Goal: Task Accomplishment & Management: Complete application form

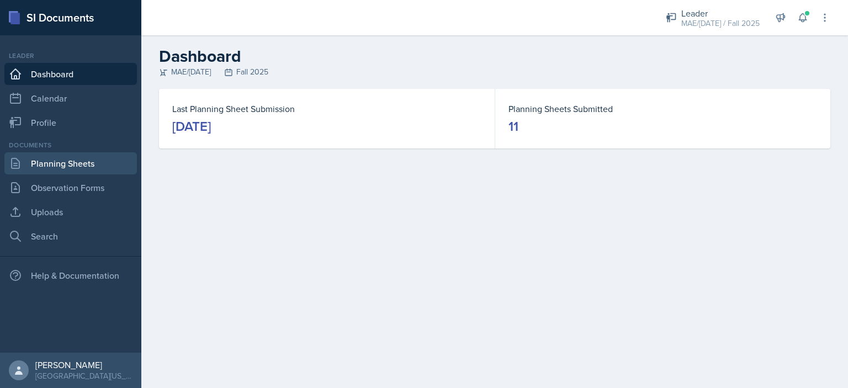
click at [83, 157] on link "Planning Sheets" at bounding box center [70, 163] width 133 height 22
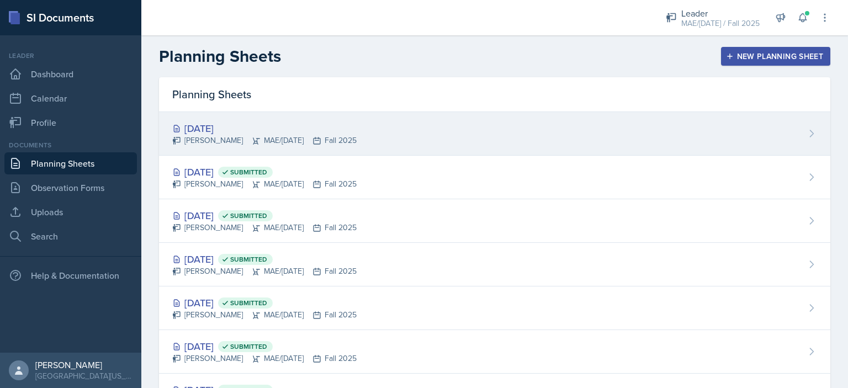
click at [208, 130] on div "[DATE]" at bounding box center [264, 128] width 184 height 15
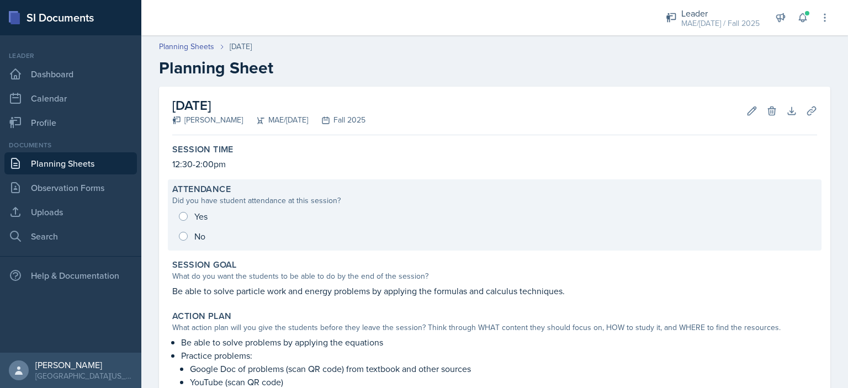
click at [196, 218] on div "Yes No" at bounding box center [494, 227] width 645 height 40
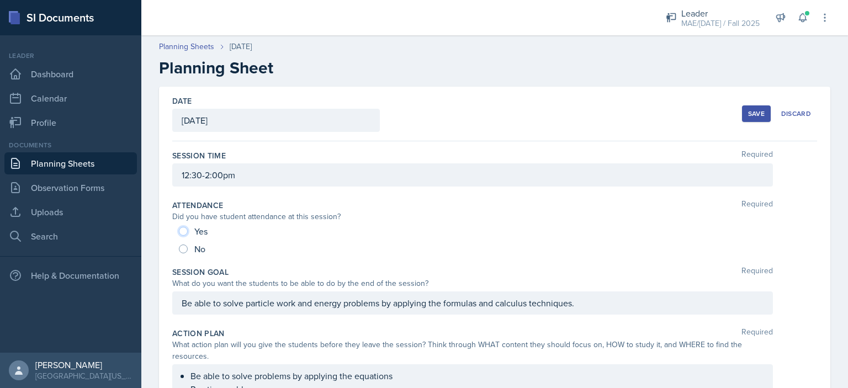
click at [183, 229] on input "Yes" at bounding box center [183, 231] width 9 height 9
radio input "true"
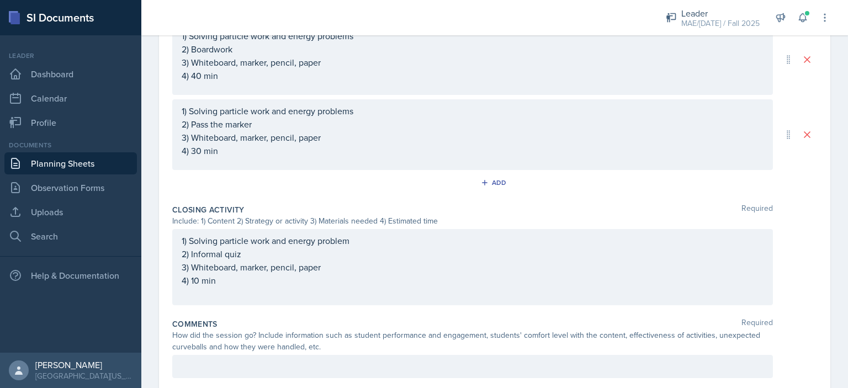
scroll to position [596, 0]
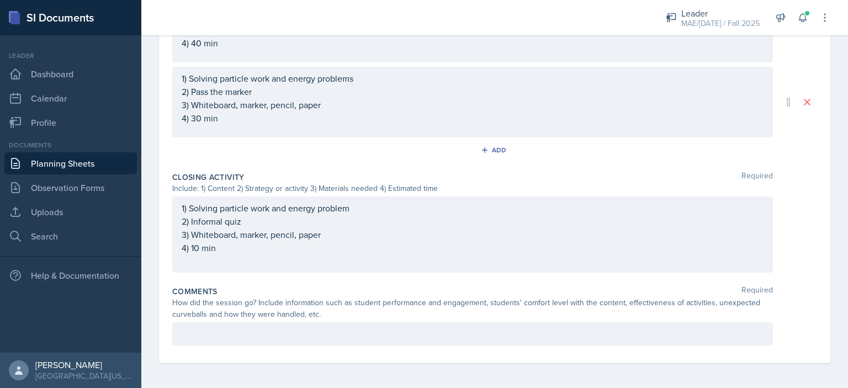
click at [264, 339] on p at bounding box center [473, 334] width 582 height 13
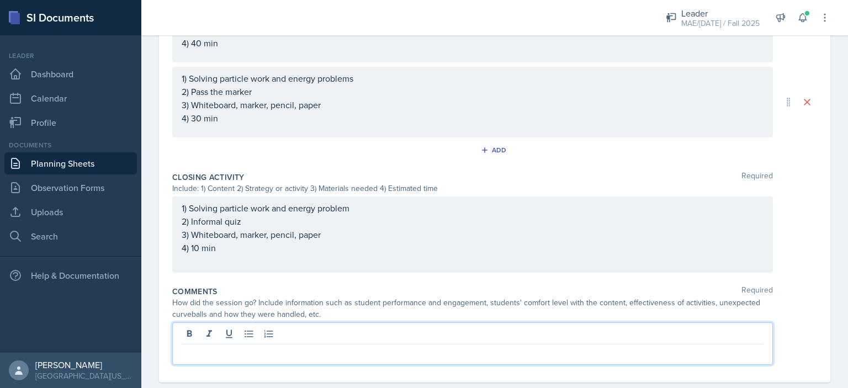
scroll to position [615, 0]
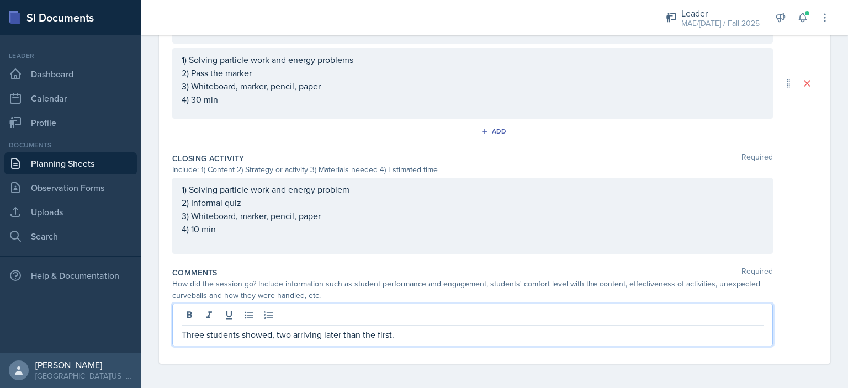
click at [276, 337] on p "Three students showed, two arriving later than the first." at bounding box center [473, 334] width 582 height 13
click at [433, 333] on p "Three students showed with two arriving later than the first." at bounding box center [473, 334] width 582 height 13
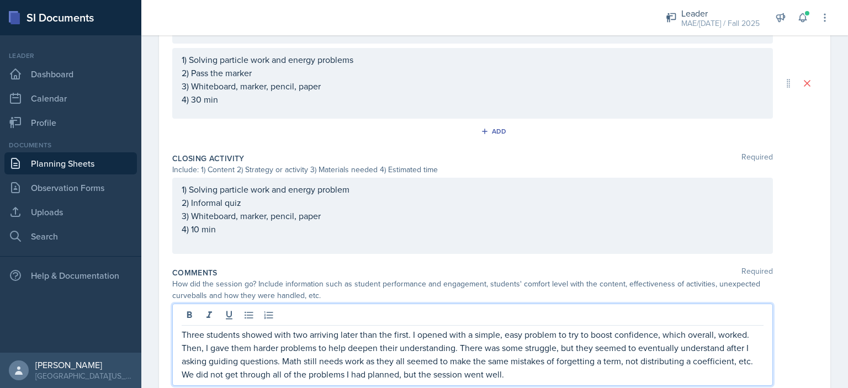
scroll to position [655, 0]
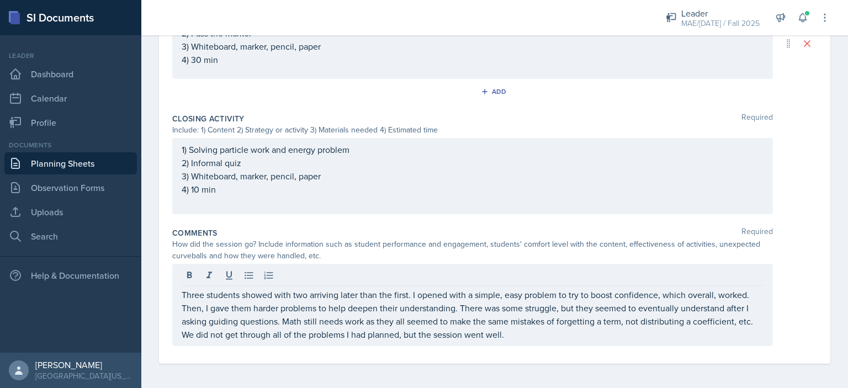
click at [526, 340] on div "Three students showed with two arriving later than the first. I opened with a s…" at bounding box center [472, 305] width 601 height 82
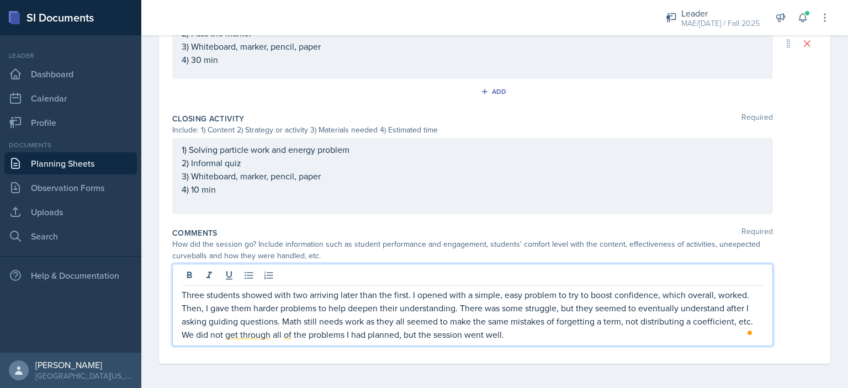
click at [521, 333] on p "Three students showed with two arriving later than the first. I opened with a s…" at bounding box center [473, 314] width 582 height 53
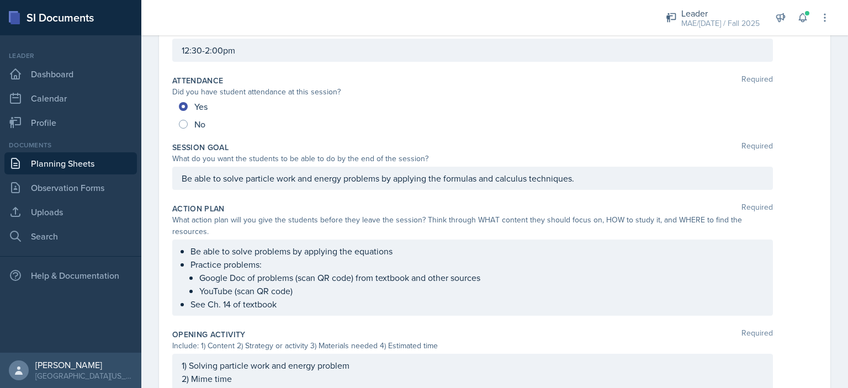
scroll to position [0, 0]
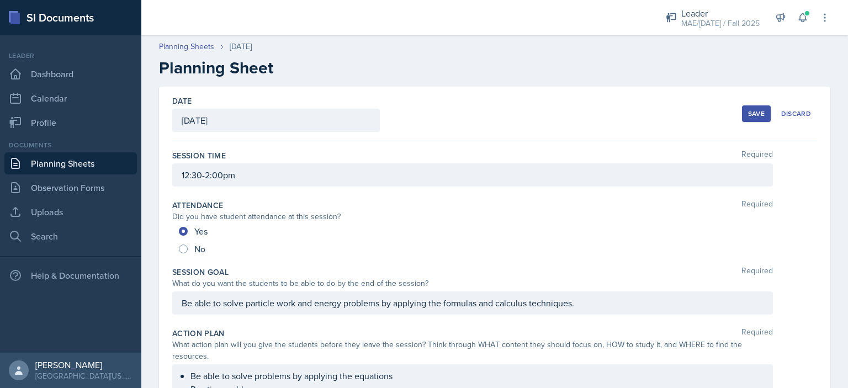
click at [748, 114] on div "Save" at bounding box center [756, 113] width 17 height 9
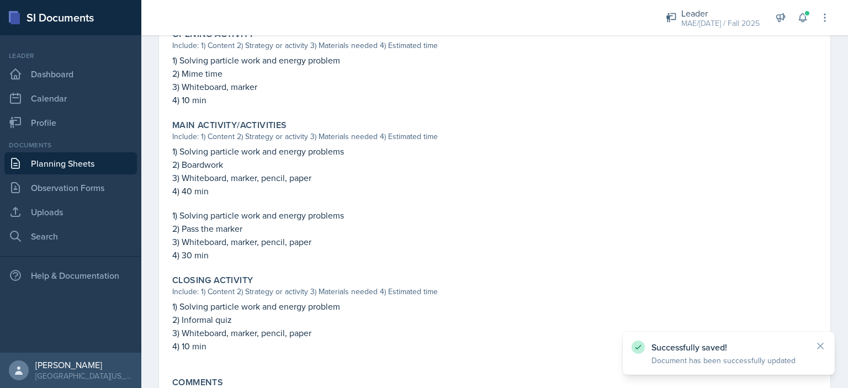
scroll to position [541, 0]
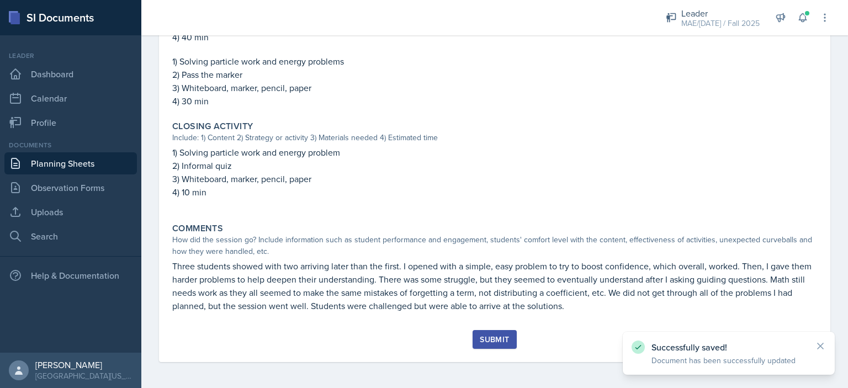
click at [493, 342] on div "Submit" at bounding box center [494, 339] width 29 height 9
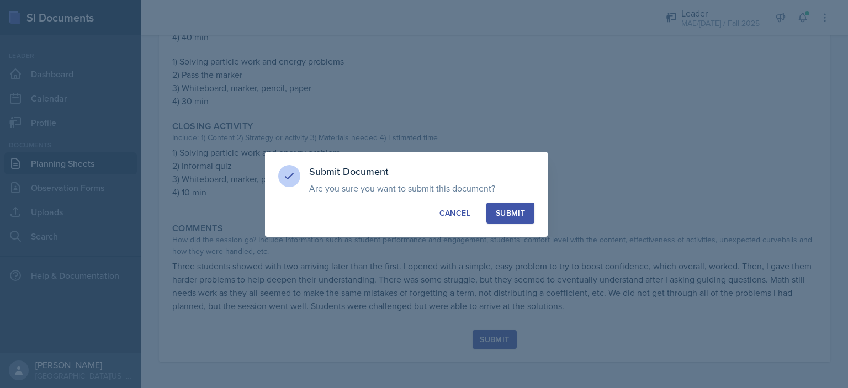
click at [502, 212] on div "Submit" at bounding box center [510, 213] width 29 height 11
radio input "true"
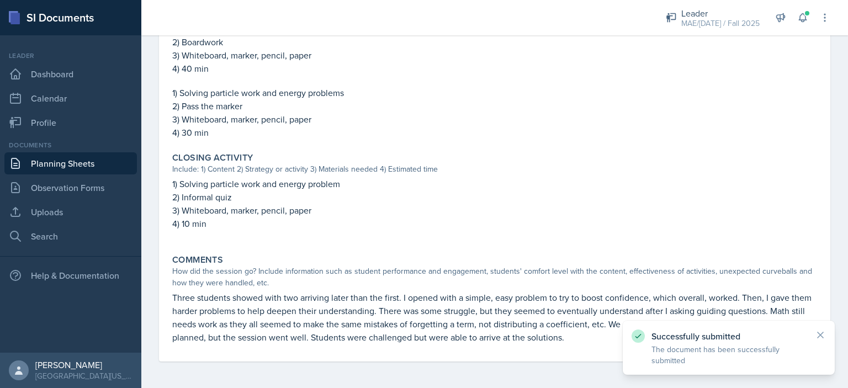
scroll to position [509, 0]
click at [94, 168] on link "Planning Sheets" at bounding box center [70, 163] width 133 height 22
